Goal: Navigation & Orientation: Understand site structure

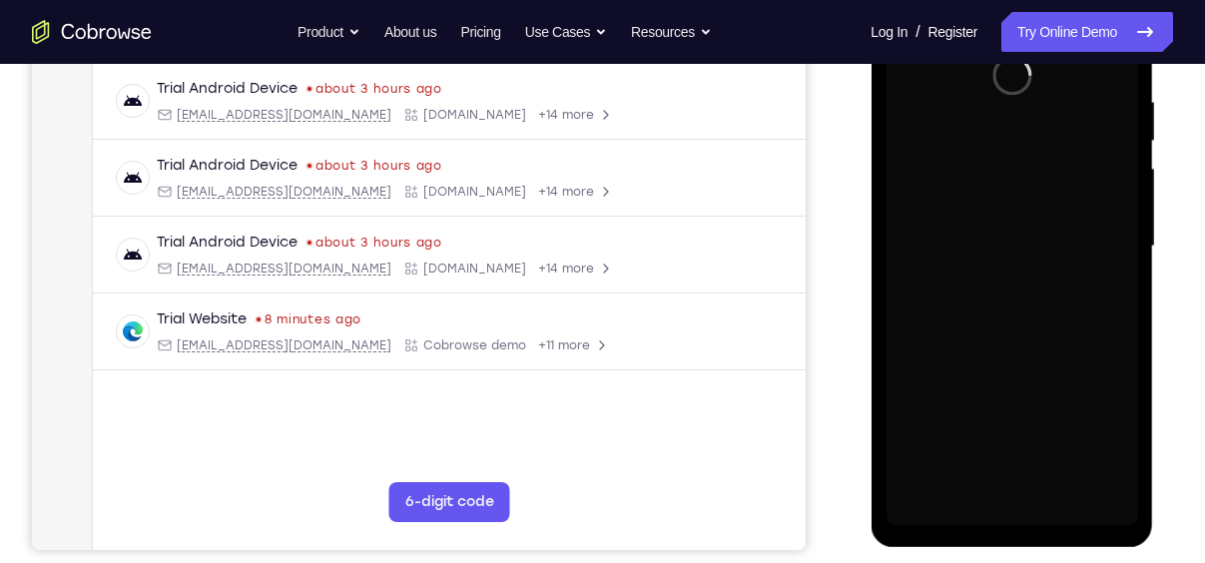
scroll to position [332, 0]
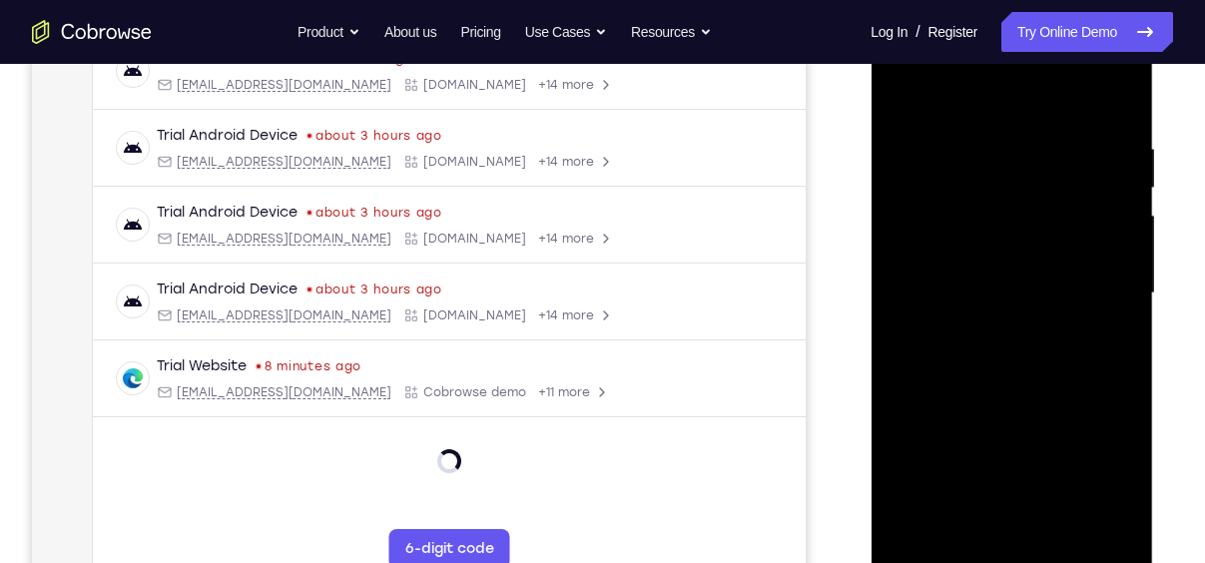
click at [1012, 553] on div at bounding box center [1012, 293] width 252 height 559
click at [1102, 459] on div at bounding box center [1012, 293] width 252 height 559
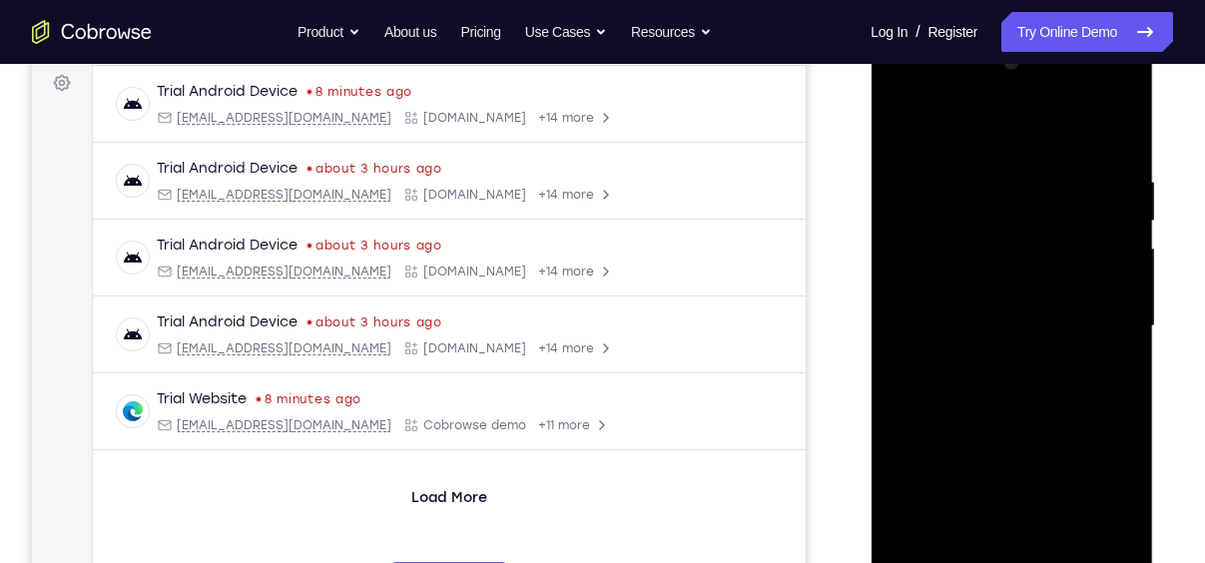
scroll to position [303, 0]
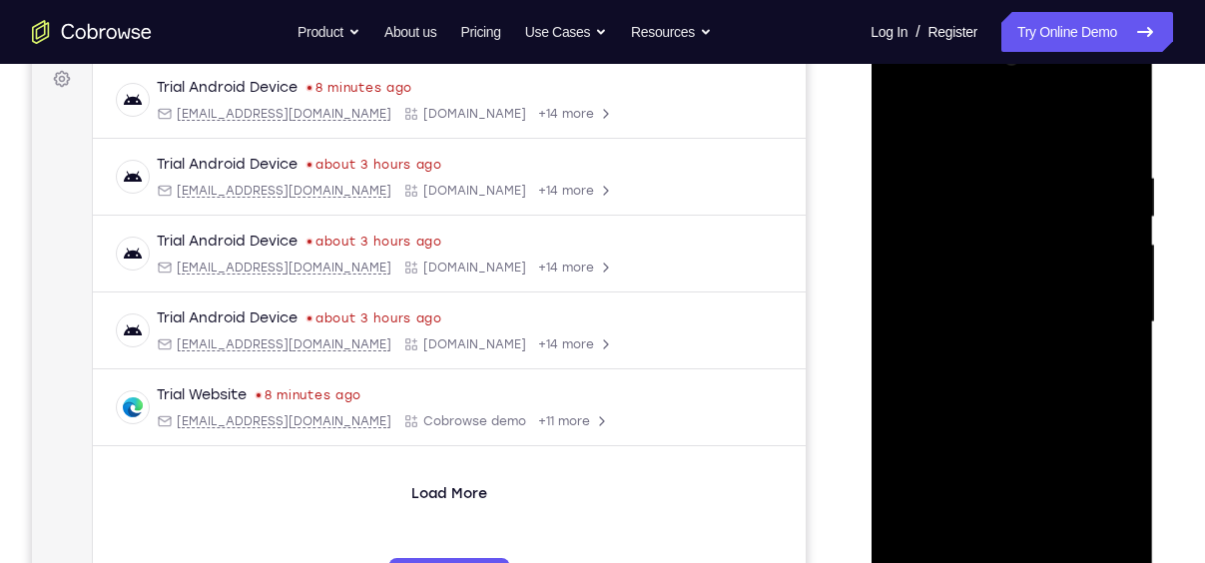
click at [954, 115] on div at bounding box center [1012, 322] width 252 height 559
click at [1098, 311] on div at bounding box center [1012, 322] width 252 height 559
click at [994, 359] on div at bounding box center [1012, 322] width 252 height 559
click at [982, 312] on div at bounding box center [1012, 322] width 252 height 559
click at [947, 279] on div at bounding box center [1012, 322] width 252 height 559
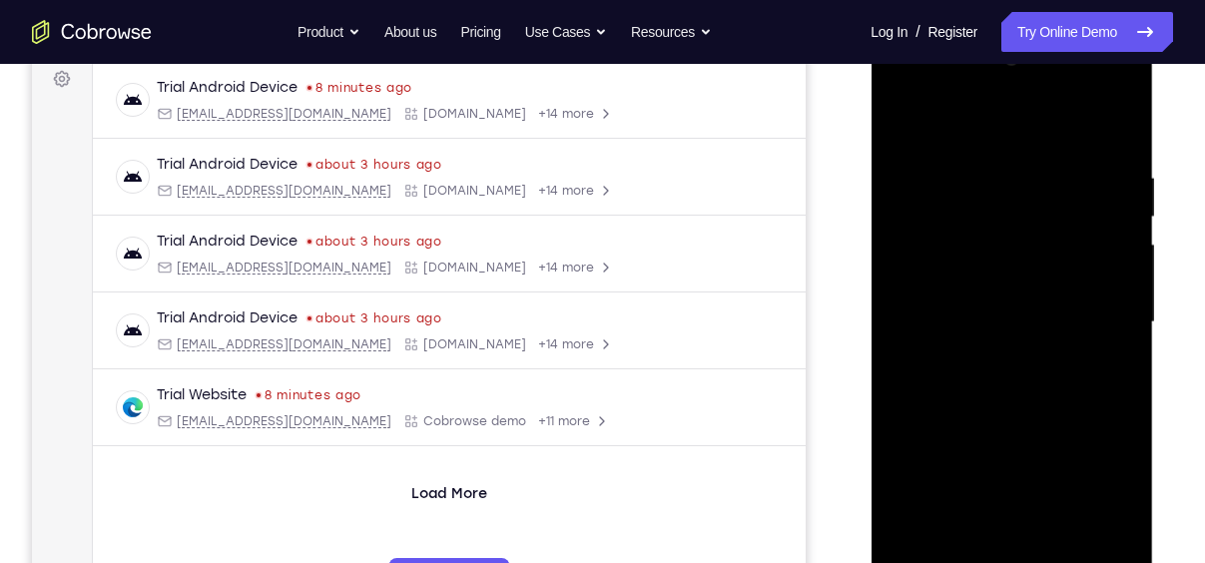
click at [1014, 320] on div at bounding box center [1012, 322] width 252 height 559
click at [1000, 326] on div at bounding box center [1012, 322] width 252 height 559
click at [1011, 376] on div at bounding box center [1012, 322] width 252 height 559
click at [1026, 392] on div at bounding box center [1012, 322] width 252 height 559
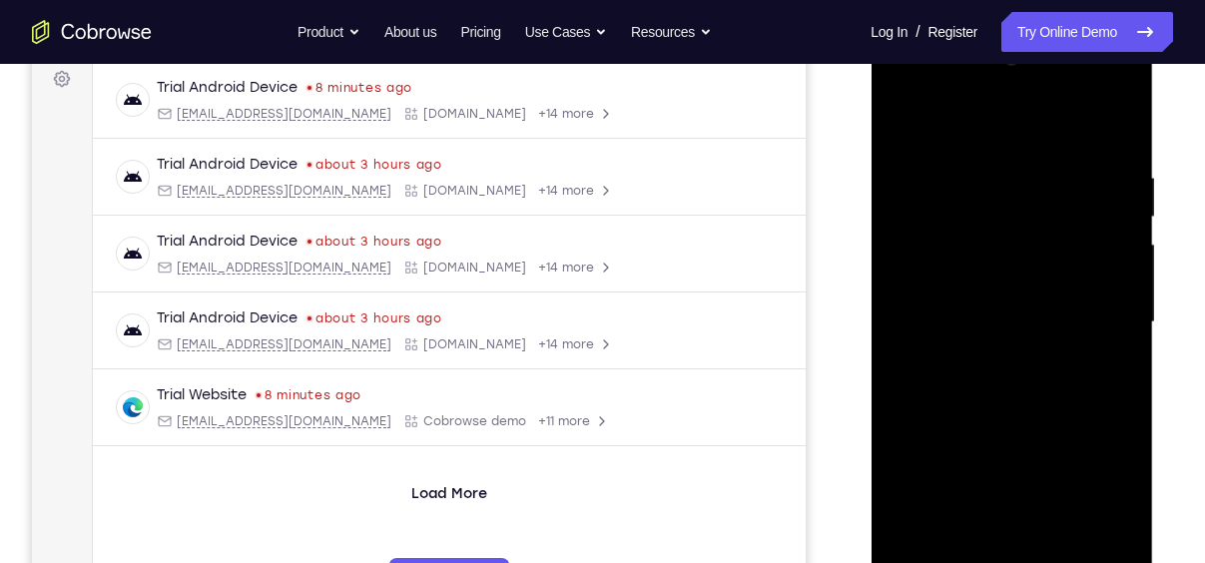
click at [1125, 145] on div at bounding box center [1012, 322] width 252 height 559
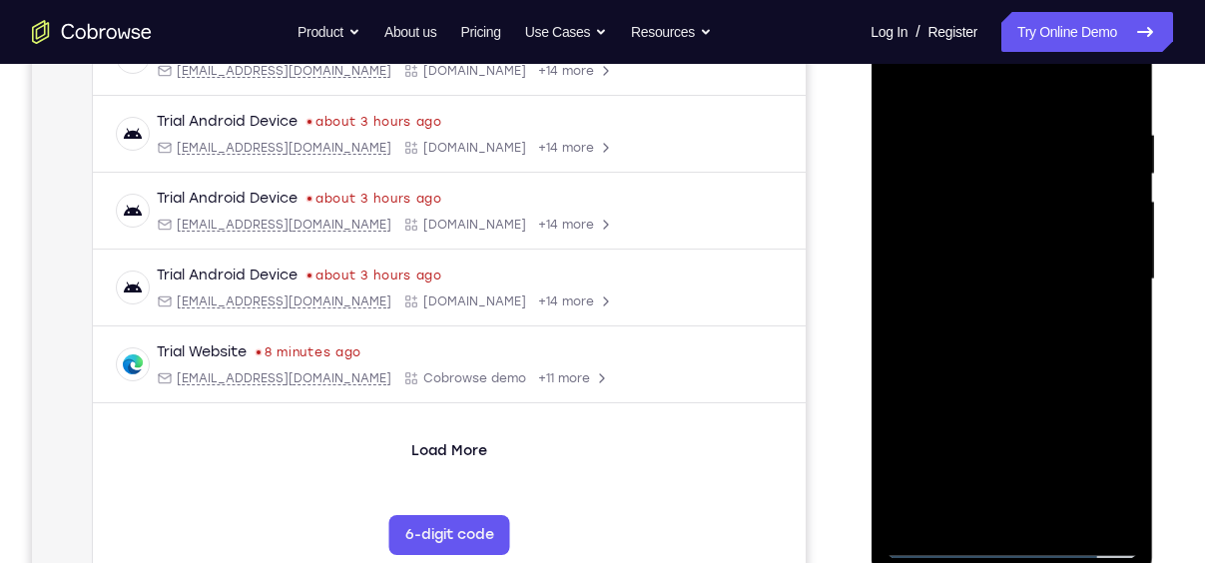
scroll to position [345, 0]
drag, startPoint x: 1047, startPoint y: 349, endPoint x: 1034, endPoint y: 271, distance: 79.0
click at [1034, 271] on div at bounding box center [1012, 280] width 252 height 559
click at [1115, 512] on div at bounding box center [1012, 280] width 252 height 559
drag, startPoint x: 1037, startPoint y: 365, endPoint x: 1042, endPoint y: 420, distance: 56.1
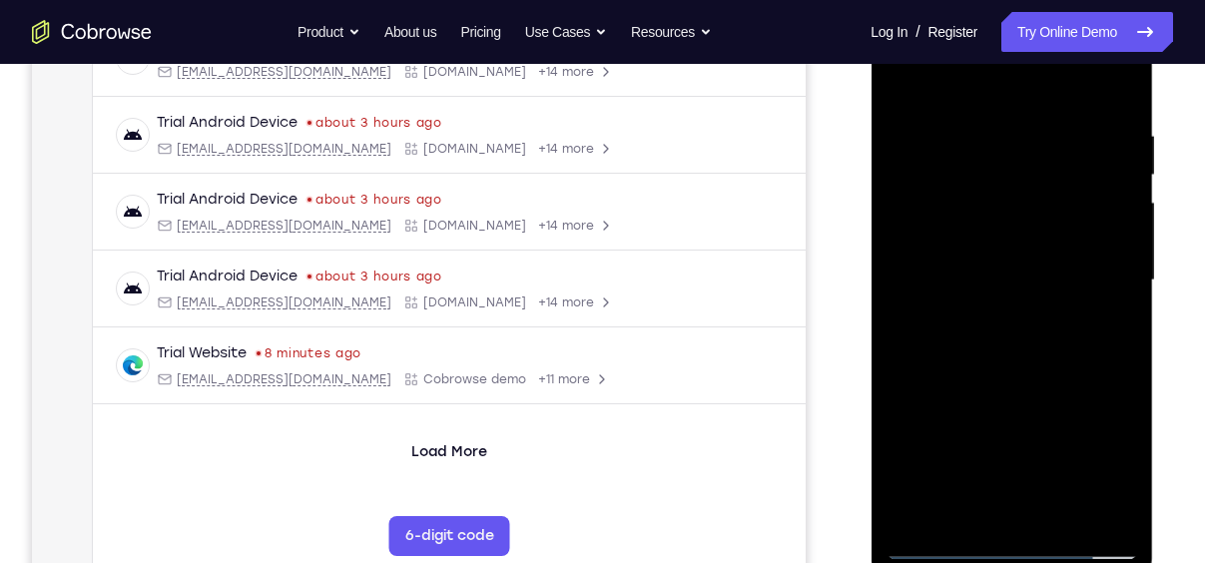
click at [1042, 420] on div at bounding box center [1012, 280] width 252 height 559
drag, startPoint x: 1052, startPoint y: 209, endPoint x: 1059, endPoint y: 330, distance: 121.0
click at [1059, 330] on div at bounding box center [1012, 280] width 252 height 559
click at [1048, 121] on div at bounding box center [1012, 280] width 252 height 559
click at [1102, 200] on div at bounding box center [1012, 280] width 252 height 559
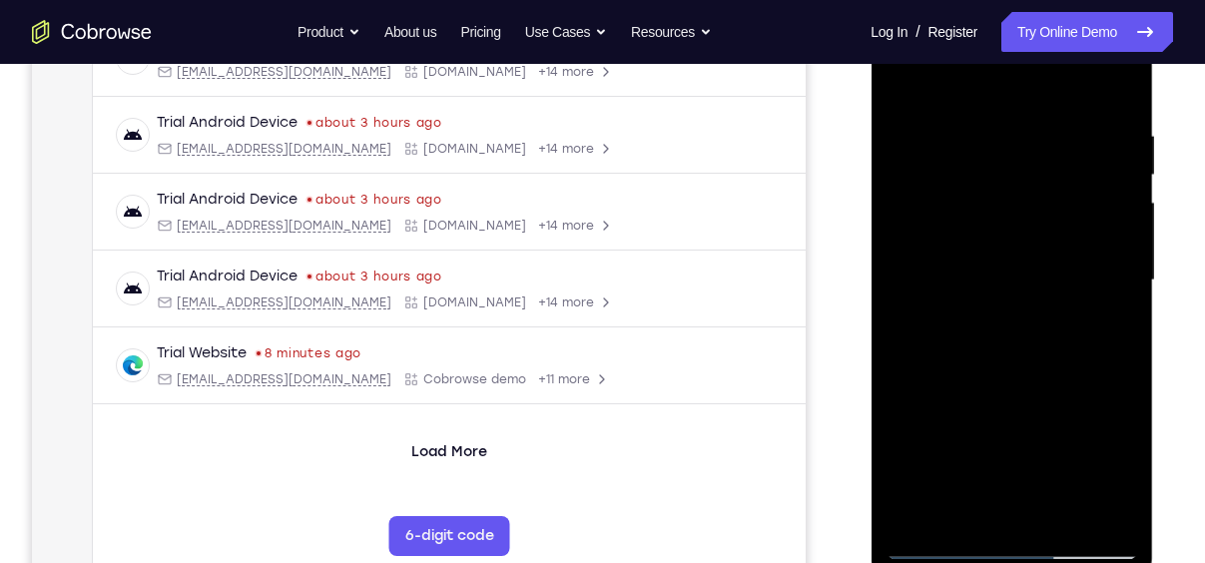
click at [1112, 89] on div at bounding box center [1012, 280] width 252 height 559
click at [1062, 514] on div at bounding box center [1012, 280] width 252 height 559
click at [1025, 378] on div at bounding box center [1012, 280] width 252 height 559
click at [938, 543] on div at bounding box center [1012, 280] width 252 height 559
click at [982, 111] on div at bounding box center [1012, 280] width 252 height 559
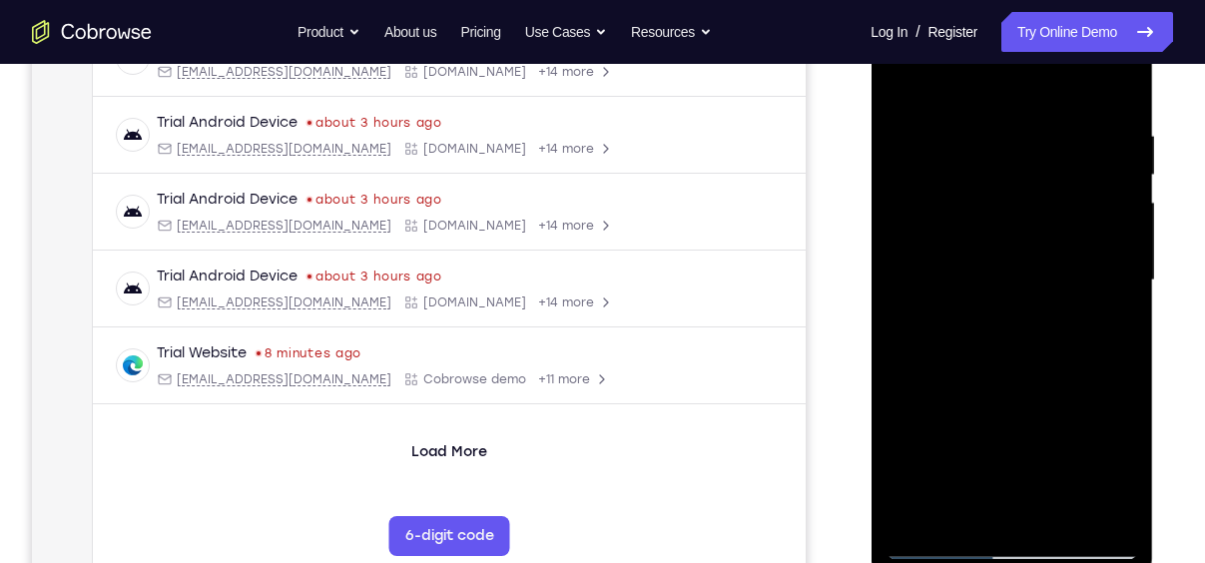
click at [1113, 89] on div at bounding box center [1012, 280] width 252 height 559
click at [1118, 79] on div at bounding box center [1012, 280] width 252 height 559
drag, startPoint x: 1055, startPoint y: 157, endPoint x: 1059, endPoint y: 476, distance: 319.6
click at [1059, 476] on div at bounding box center [1012, 280] width 252 height 559
drag, startPoint x: 1076, startPoint y: 159, endPoint x: 1073, endPoint y: 388, distance: 229.7
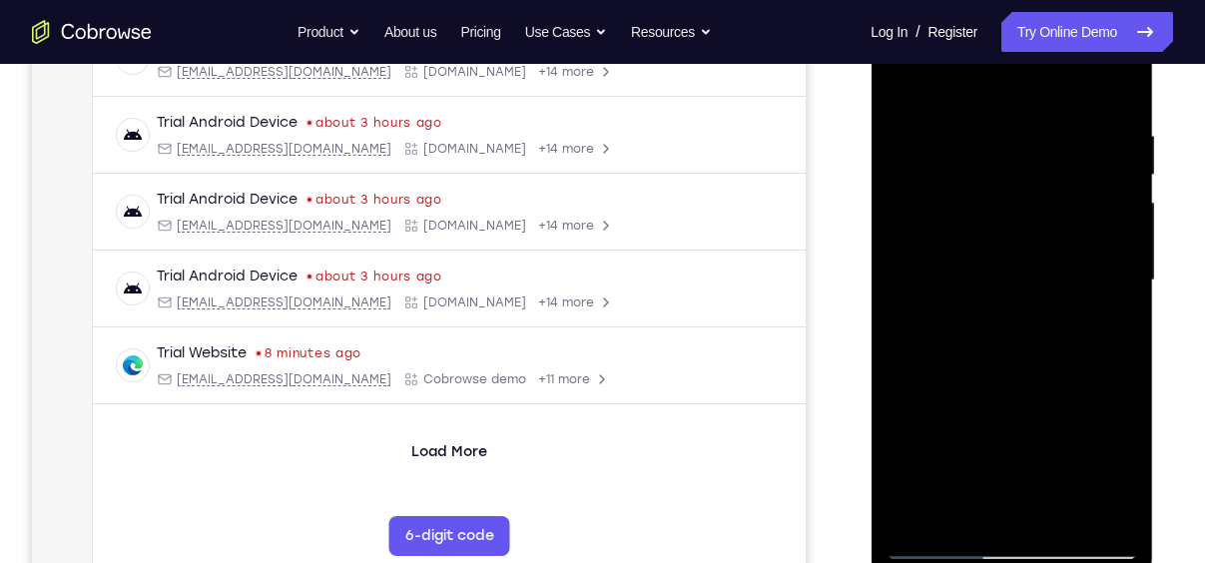
click at [1073, 388] on div at bounding box center [1012, 280] width 252 height 559
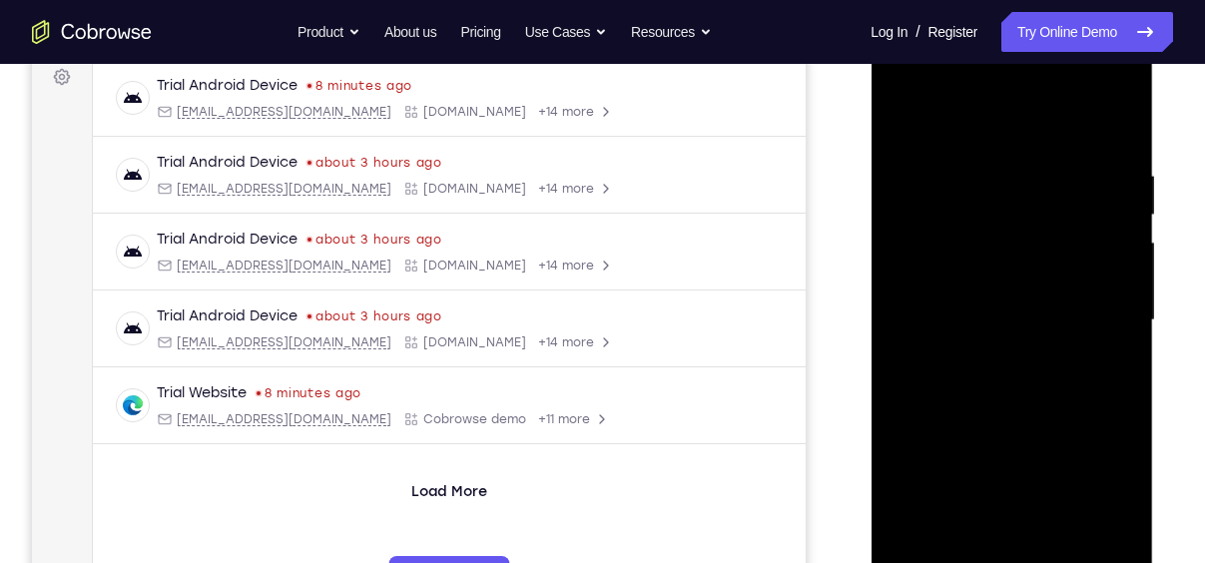
scroll to position [301, 0]
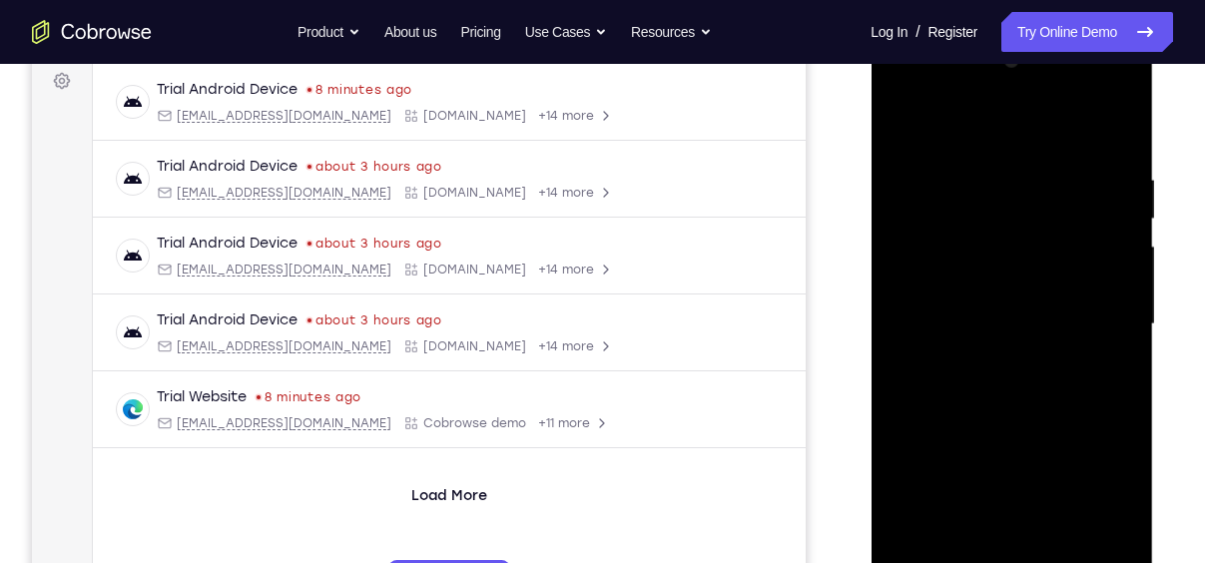
drag, startPoint x: 1030, startPoint y: 201, endPoint x: 1062, endPoint y: 368, distance: 170.8
click at [1062, 368] on div at bounding box center [1012, 324] width 252 height 559
drag, startPoint x: 1028, startPoint y: 203, endPoint x: 1020, endPoint y: 487, distance: 284.7
click at [1020, 487] on div at bounding box center [1012, 324] width 252 height 559
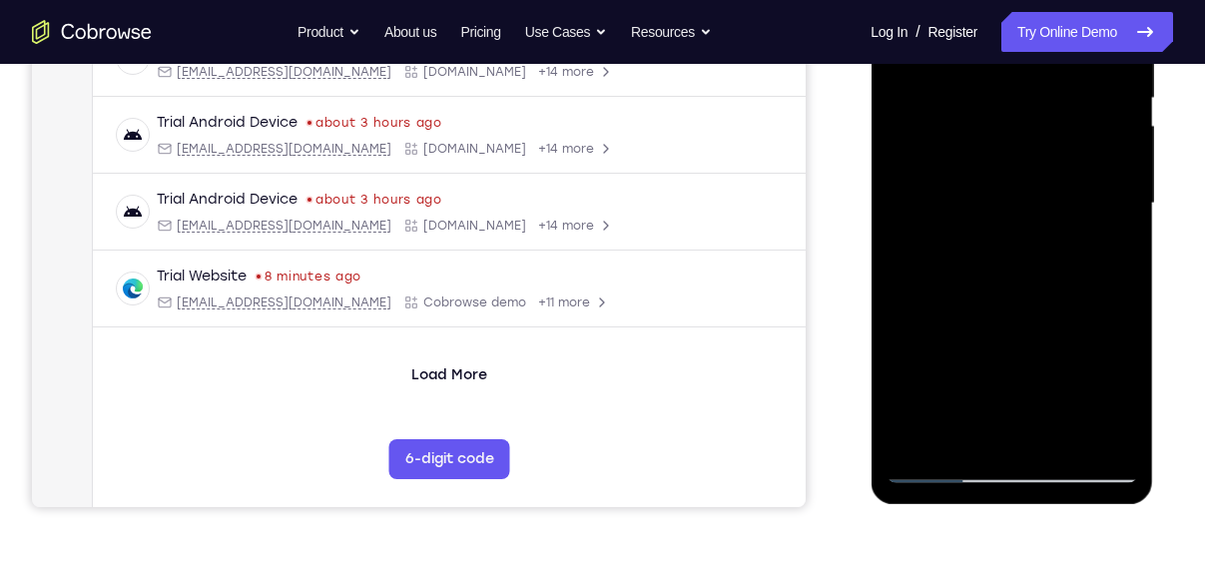
scroll to position [422, 0]
drag, startPoint x: 1064, startPoint y: 308, endPoint x: 1052, endPoint y: 97, distance: 211.1
click at [1052, 97] on div at bounding box center [1012, 202] width 252 height 559
drag, startPoint x: 1086, startPoint y: 241, endPoint x: 1074, endPoint y: 35, distance: 206.1
click at [1074, 35] on div at bounding box center [1012, 202] width 252 height 559
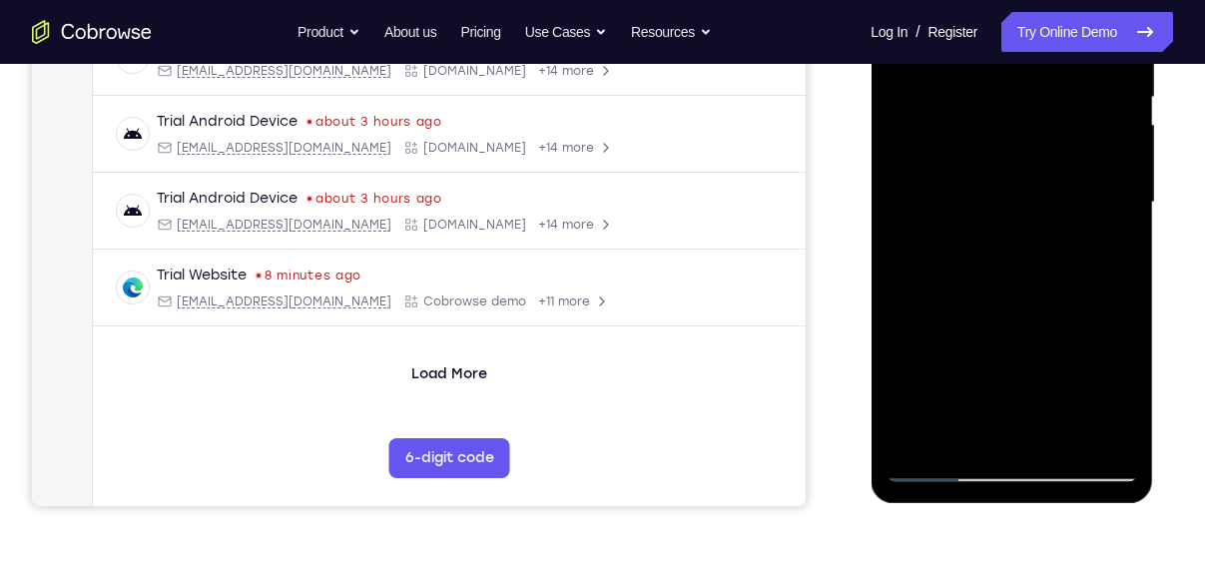
drag, startPoint x: 1087, startPoint y: 249, endPoint x: 1086, endPoint y: 95, distance: 153.8
click at [1086, 95] on div at bounding box center [1012, 202] width 252 height 559
click at [937, 469] on div at bounding box center [1012, 202] width 252 height 559
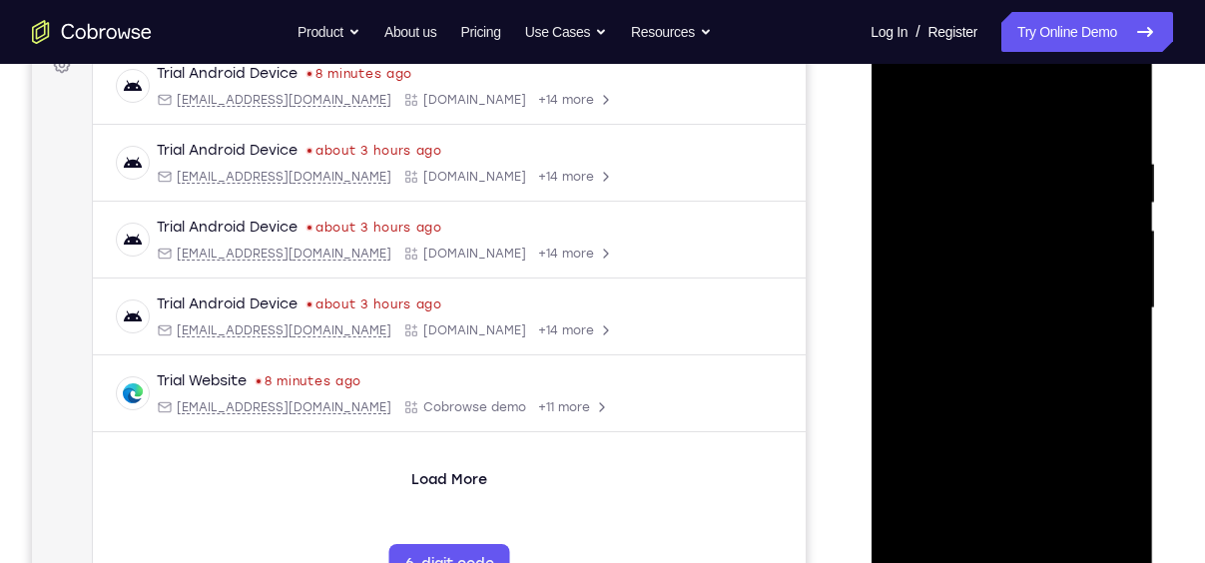
scroll to position [275, 0]
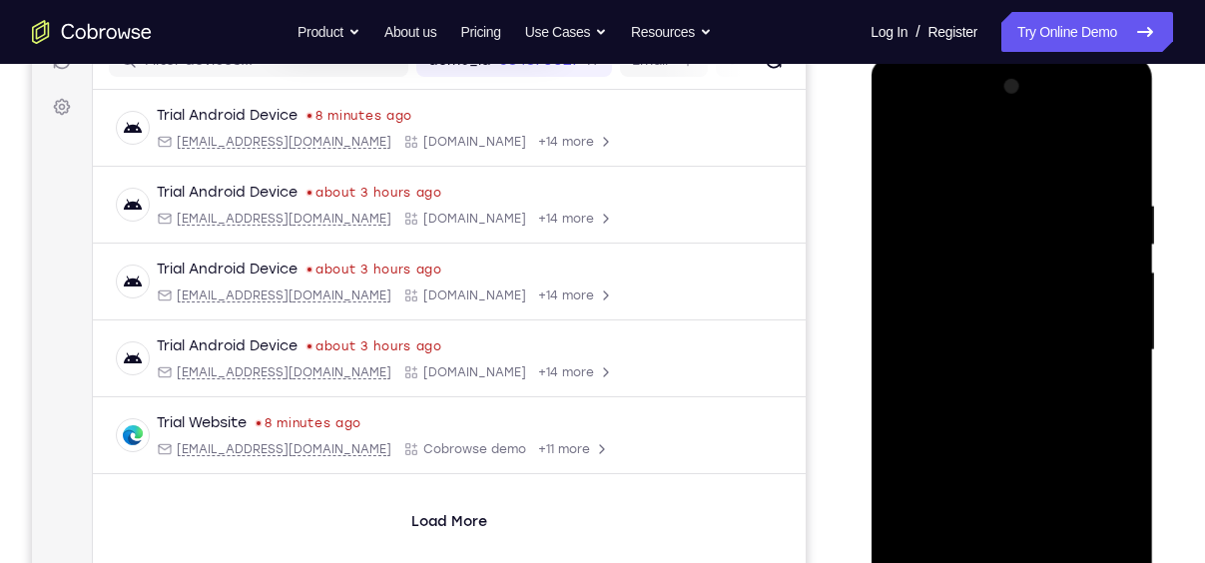
drag, startPoint x: 1026, startPoint y: 378, endPoint x: 1028, endPoint y: 438, distance: 60.0
click at [1028, 438] on div at bounding box center [1012, 350] width 252 height 559
drag, startPoint x: 1076, startPoint y: 223, endPoint x: 1066, endPoint y: 344, distance: 121.2
click at [1066, 344] on div at bounding box center [1012, 350] width 252 height 559
drag, startPoint x: 1046, startPoint y: 271, endPoint x: 1050, endPoint y: 381, distance: 110.9
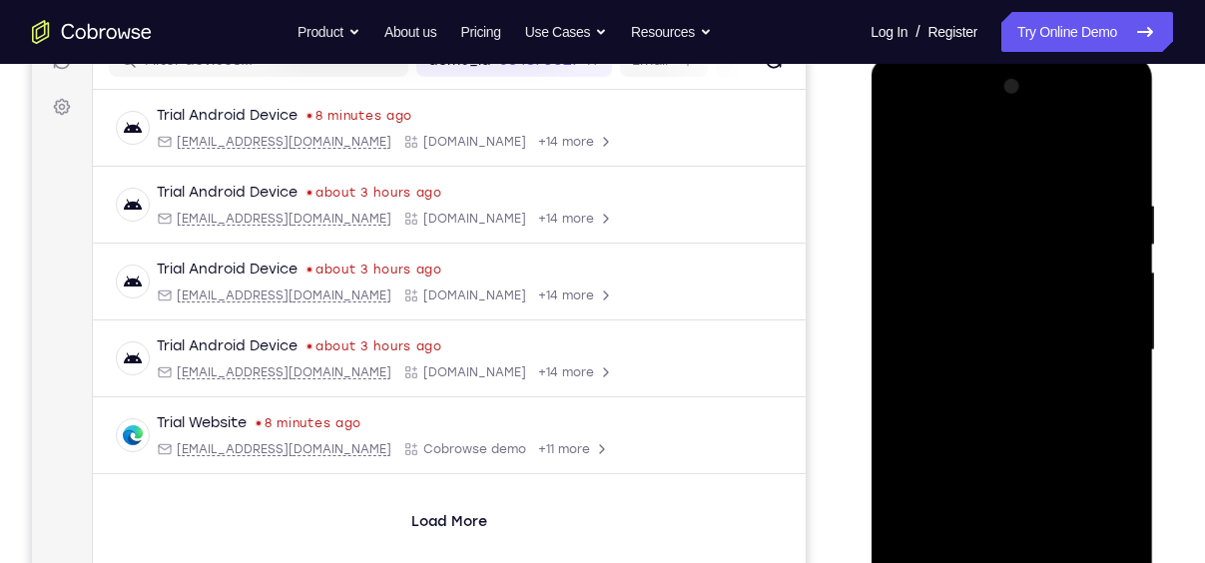
click at [1050, 381] on div at bounding box center [1012, 350] width 252 height 559
drag, startPoint x: 1050, startPoint y: 381, endPoint x: 1053, endPoint y: 426, distance: 45.0
click at [1053, 426] on div at bounding box center [1012, 350] width 252 height 559
click at [1127, 362] on div at bounding box center [1012, 350] width 252 height 559
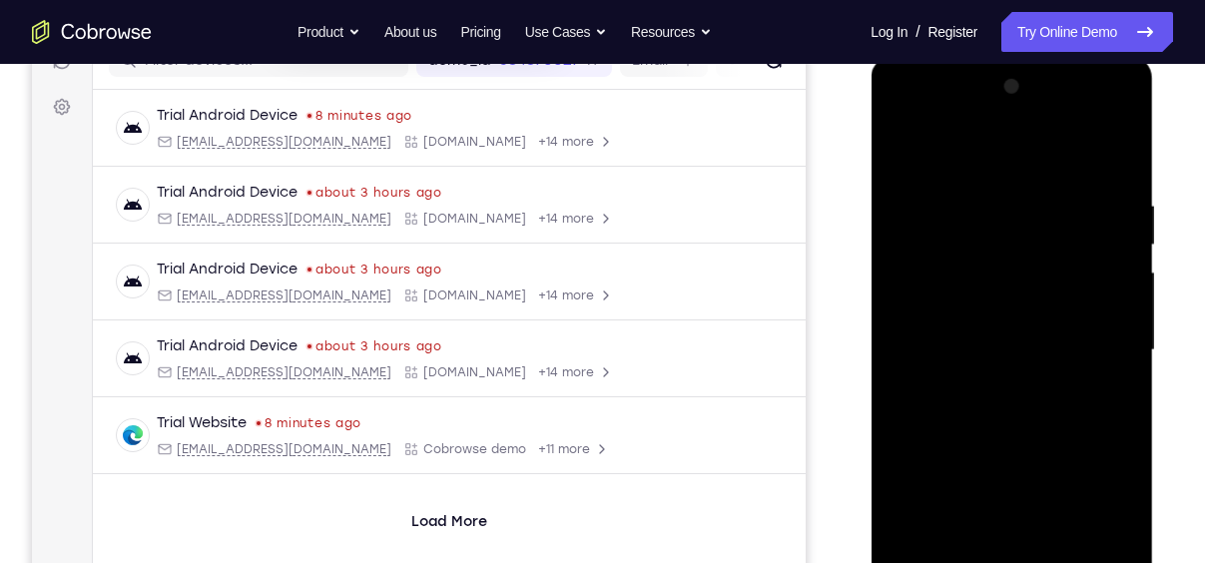
click at [1127, 362] on div at bounding box center [1012, 350] width 252 height 559
click at [1119, 360] on div at bounding box center [1012, 350] width 252 height 559
click at [1123, 361] on div at bounding box center [1012, 350] width 252 height 559
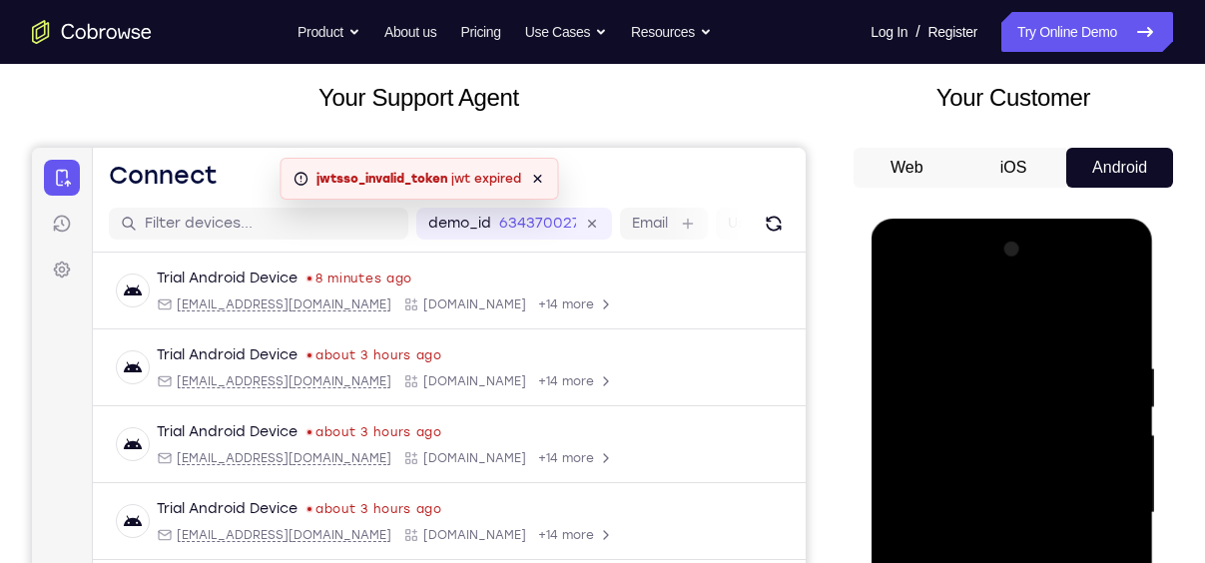
scroll to position [130, 0]
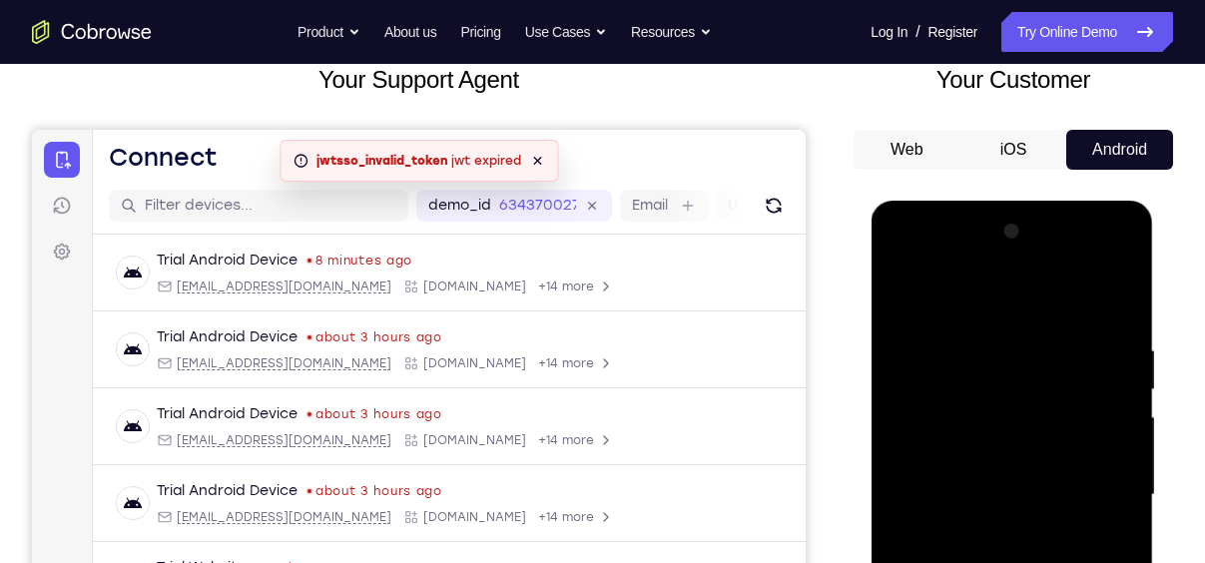
drag, startPoint x: 979, startPoint y: 549, endPoint x: 978, endPoint y: 614, distance: 64.9
click at [978, 562] on div at bounding box center [1012, 495] width 252 height 559
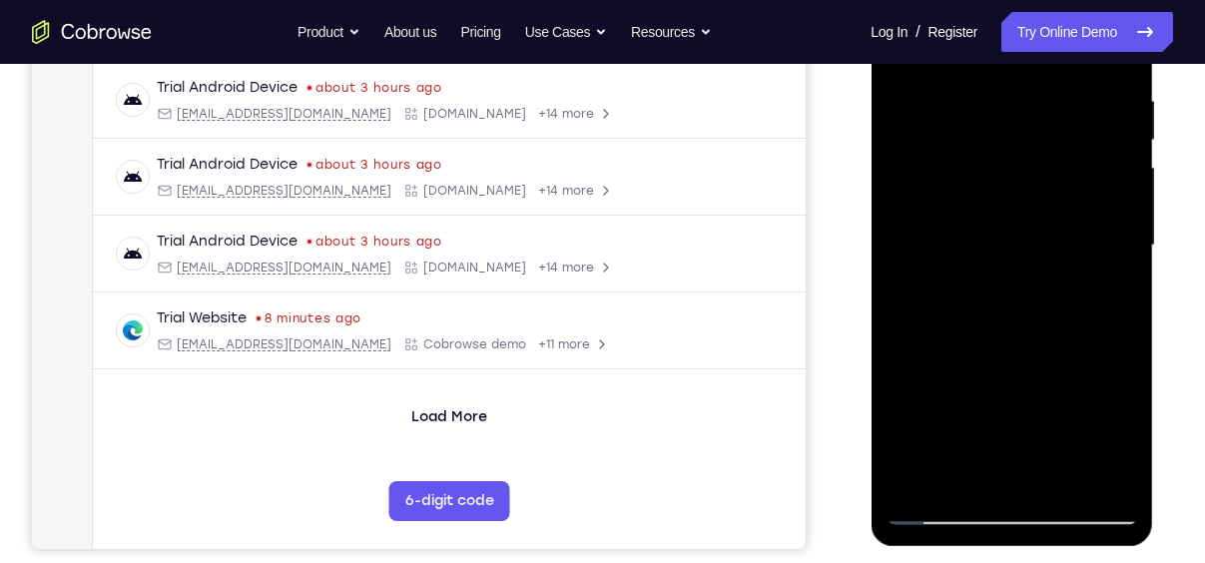
scroll to position [391, 0]
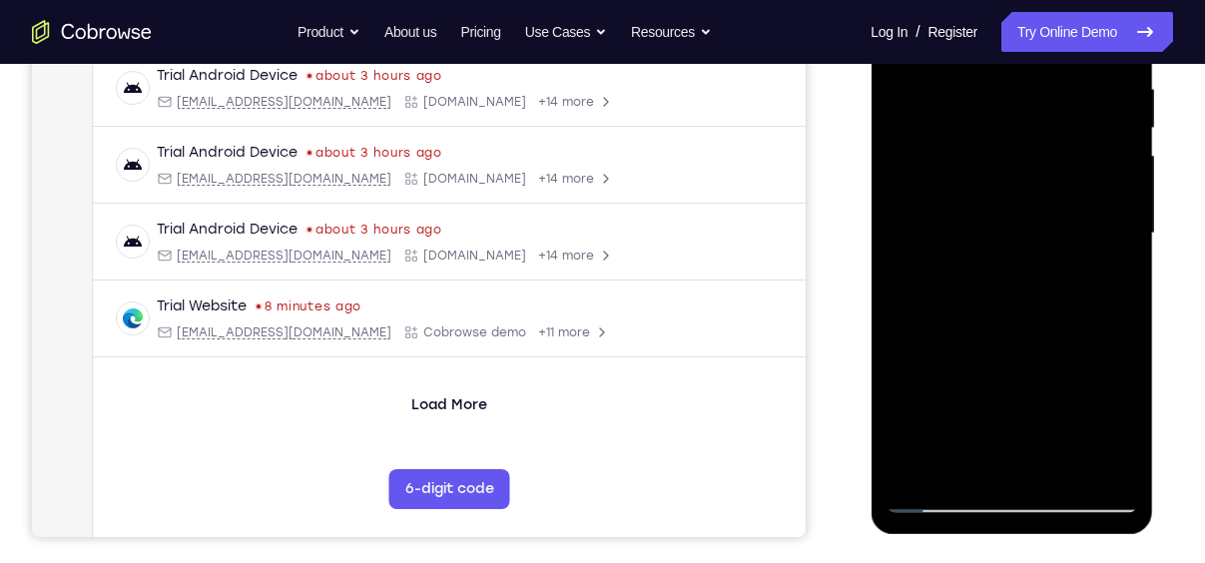
click at [948, 497] on div at bounding box center [1012, 233] width 252 height 559
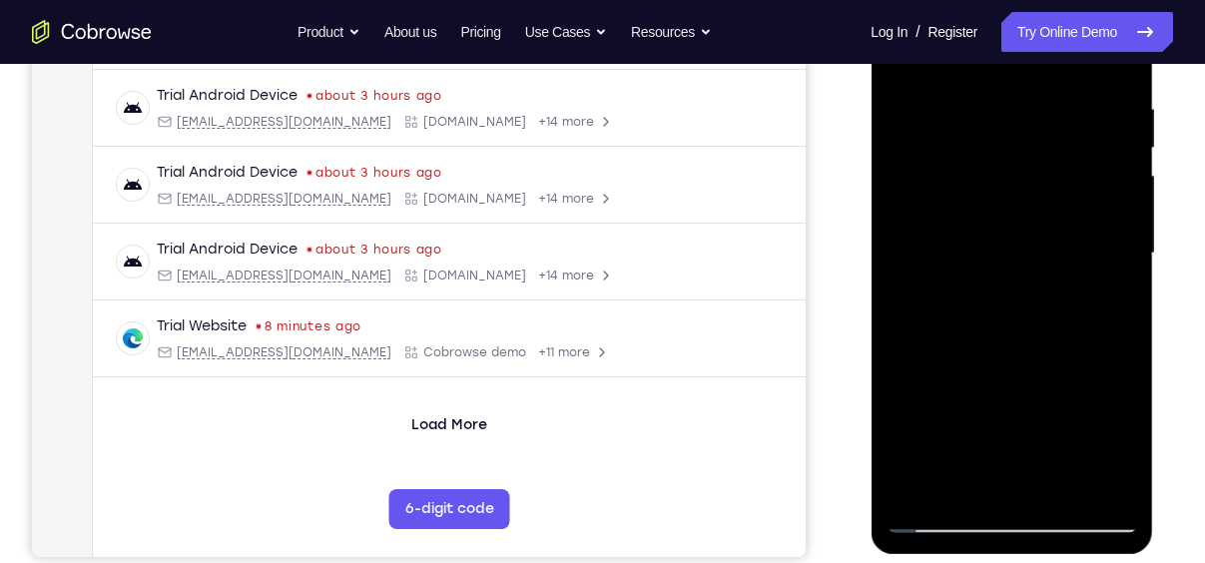
scroll to position [372, 0]
click at [1063, 482] on div at bounding box center [1012, 252] width 252 height 559
click at [924, 125] on div at bounding box center [1012, 252] width 252 height 559
click at [1082, 275] on div at bounding box center [1012, 252] width 252 height 559
click at [1016, 254] on div at bounding box center [1012, 252] width 252 height 559
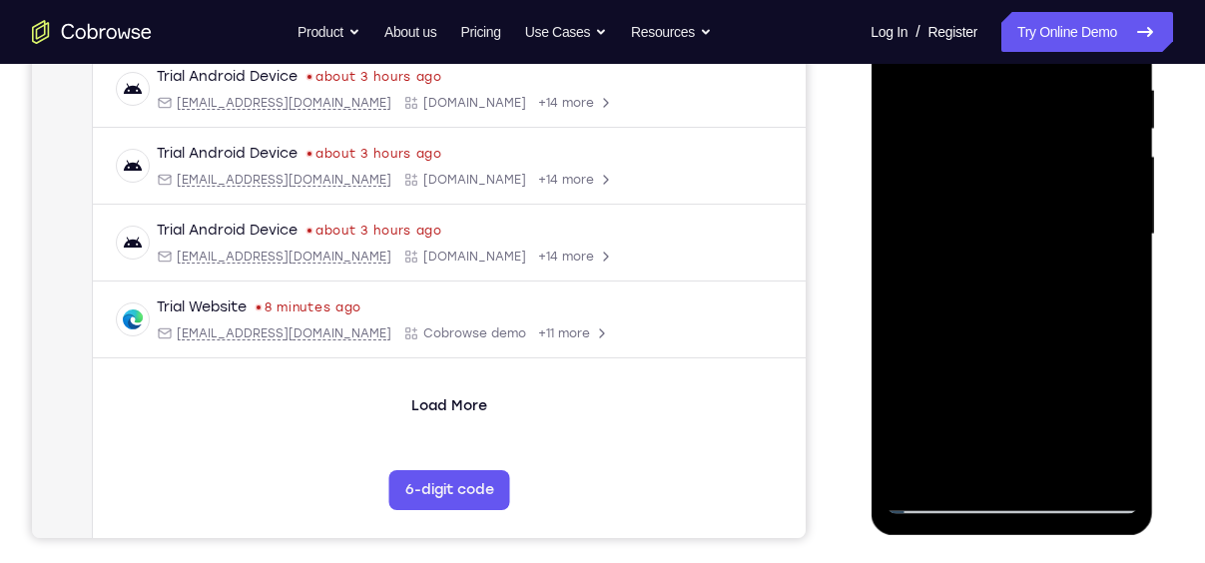
scroll to position [392, 0]
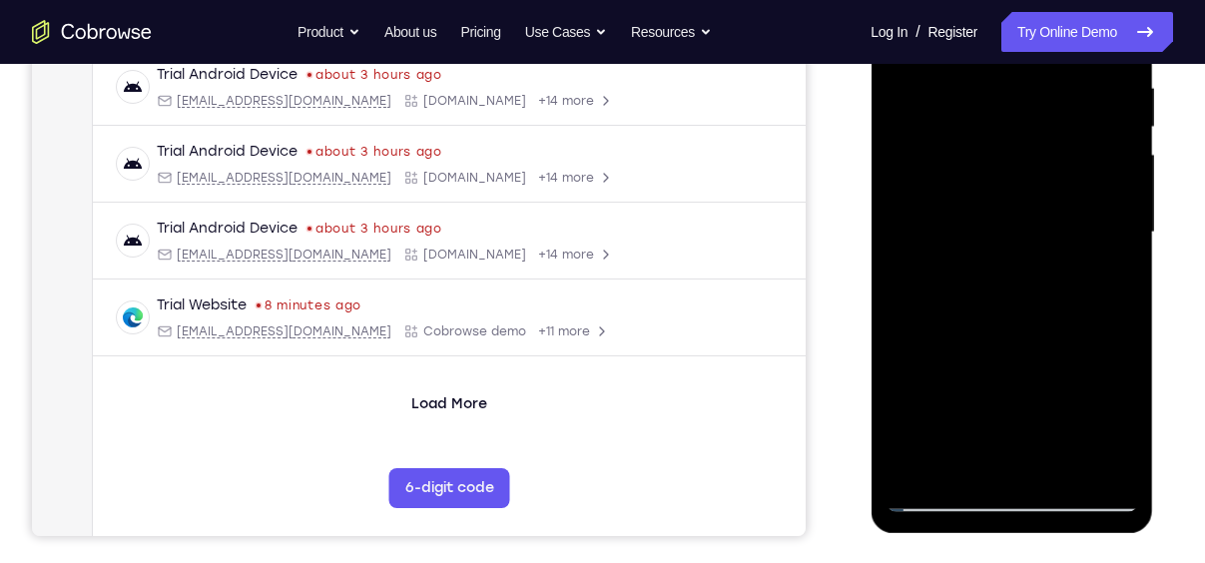
click at [940, 460] on div at bounding box center [1012, 232] width 252 height 559
click at [1111, 279] on div at bounding box center [1012, 232] width 252 height 559
click at [1110, 279] on div at bounding box center [1012, 232] width 252 height 559
